Goal: Navigation & Orientation: Go to known website

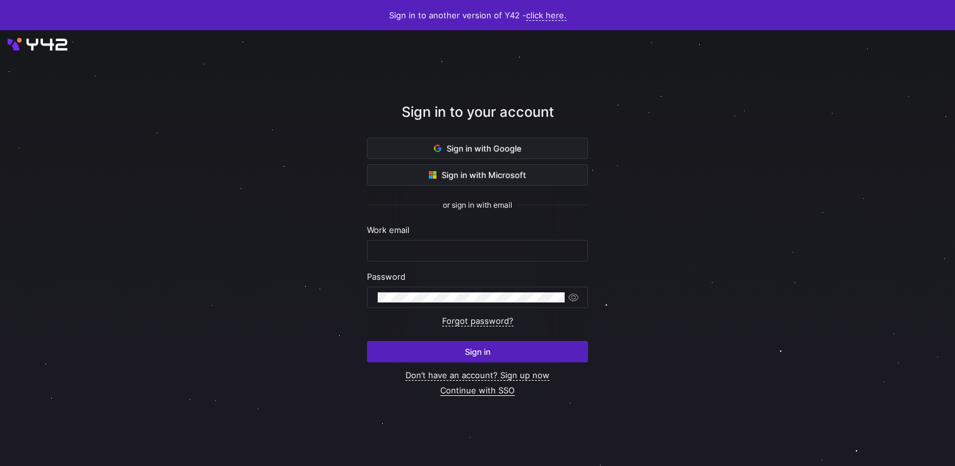
click at [471, 394] on link "Continue with SSO" at bounding box center [477, 390] width 75 height 11
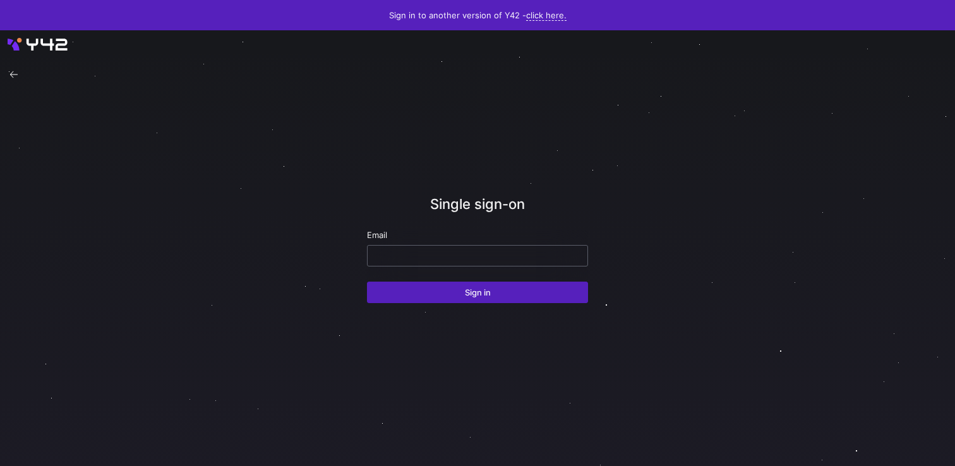
click at [523, 253] on input "email" at bounding box center [478, 256] width 200 height 10
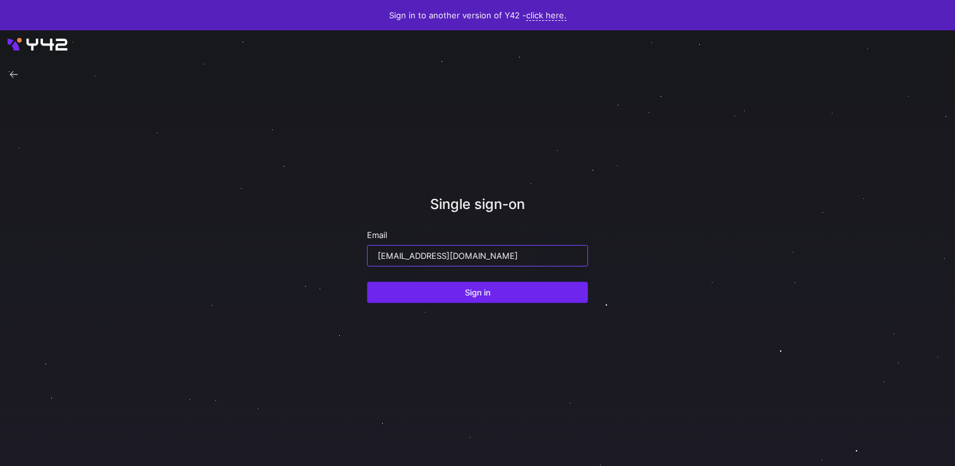
type input "ppatida2@cisco.com"
click at [492, 289] on span "submit" at bounding box center [478, 292] width 220 height 20
